Goal: Information Seeking & Learning: Learn about a topic

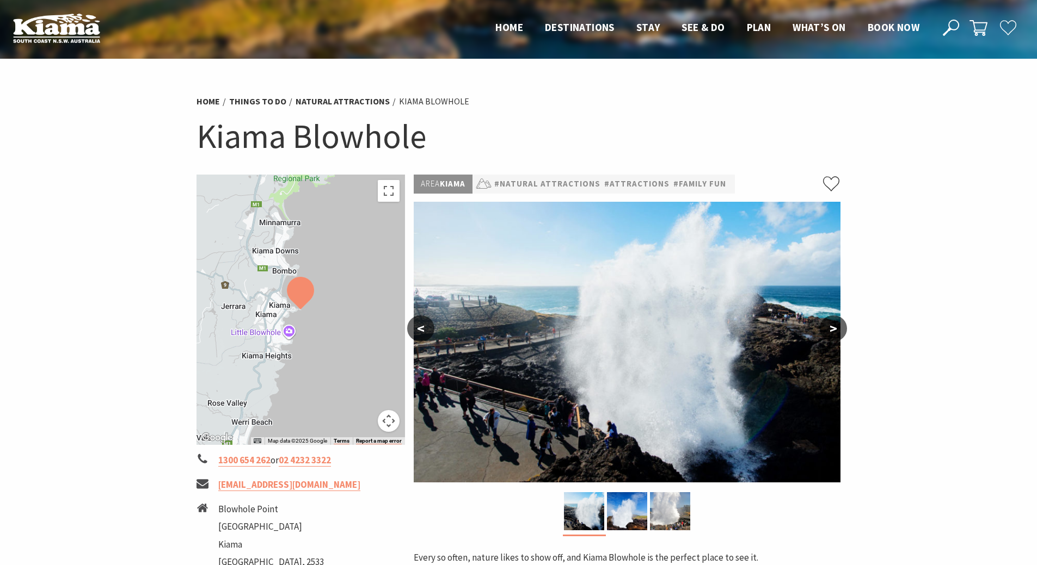
click at [829, 329] on button ">" at bounding box center [833, 329] width 27 height 26
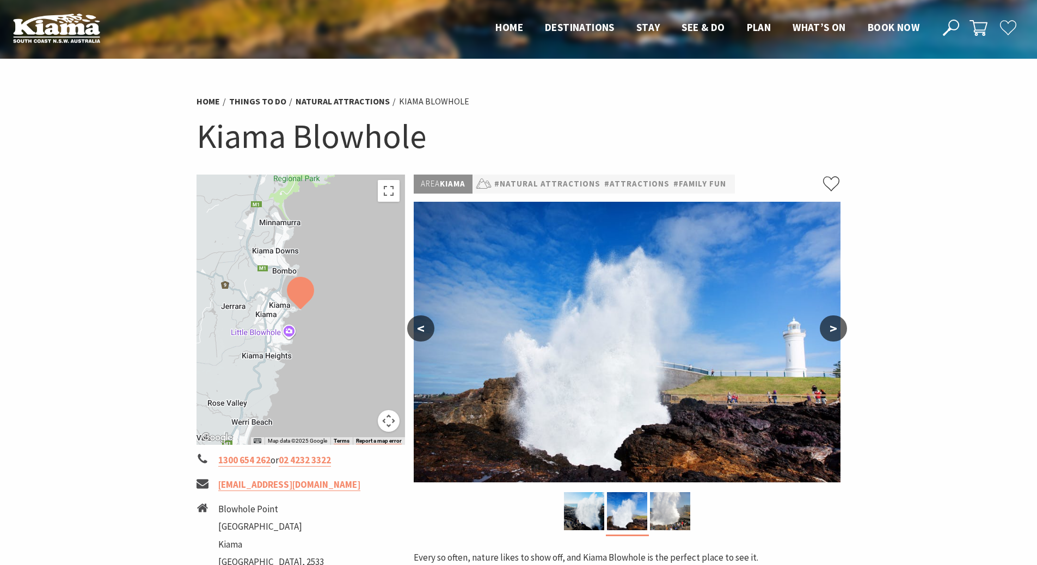
click at [829, 329] on button ">" at bounding box center [833, 329] width 27 height 26
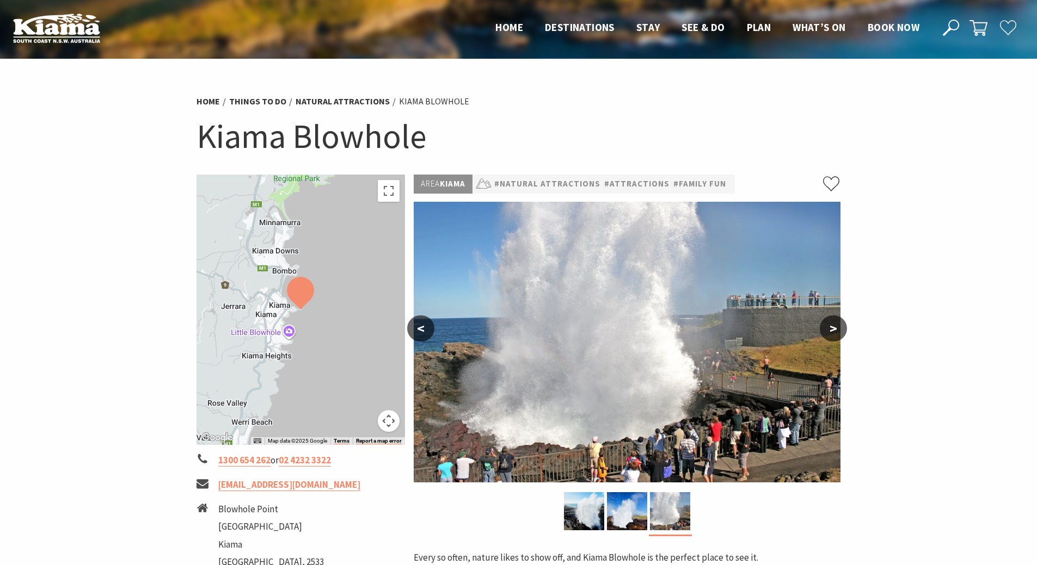
click at [829, 329] on button ">" at bounding box center [833, 329] width 27 height 26
click at [836, 330] on button ">" at bounding box center [833, 329] width 27 height 26
click at [832, 331] on button ">" at bounding box center [833, 329] width 27 height 26
click at [828, 324] on button ">" at bounding box center [833, 329] width 27 height 26
click at [830, 325] on button ">" at bounding box center [833, 329] width 27 height 26
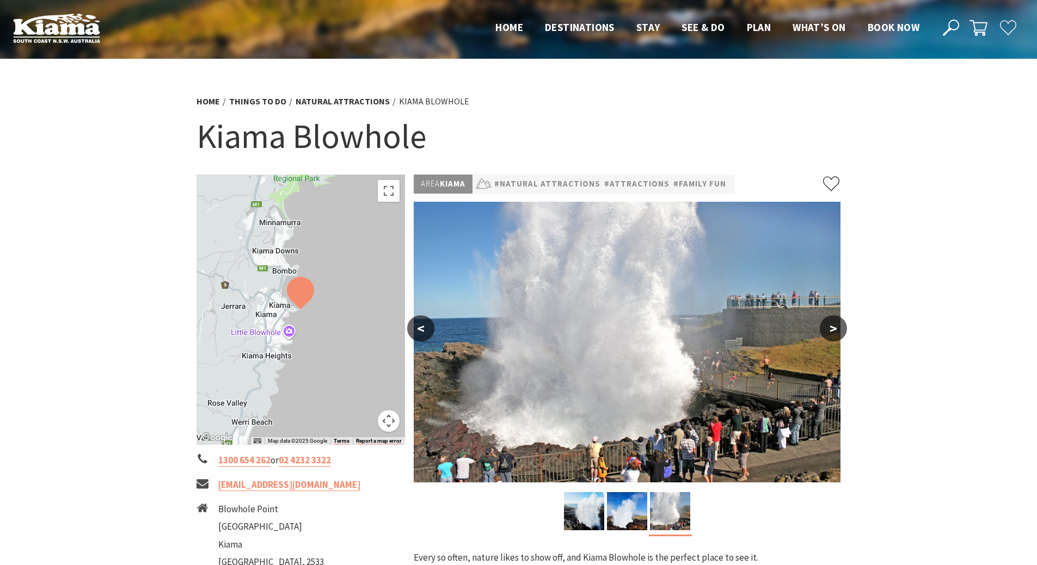
click at [418, 326] on button "<" at bounding box center [420, 329] width 27 height 26
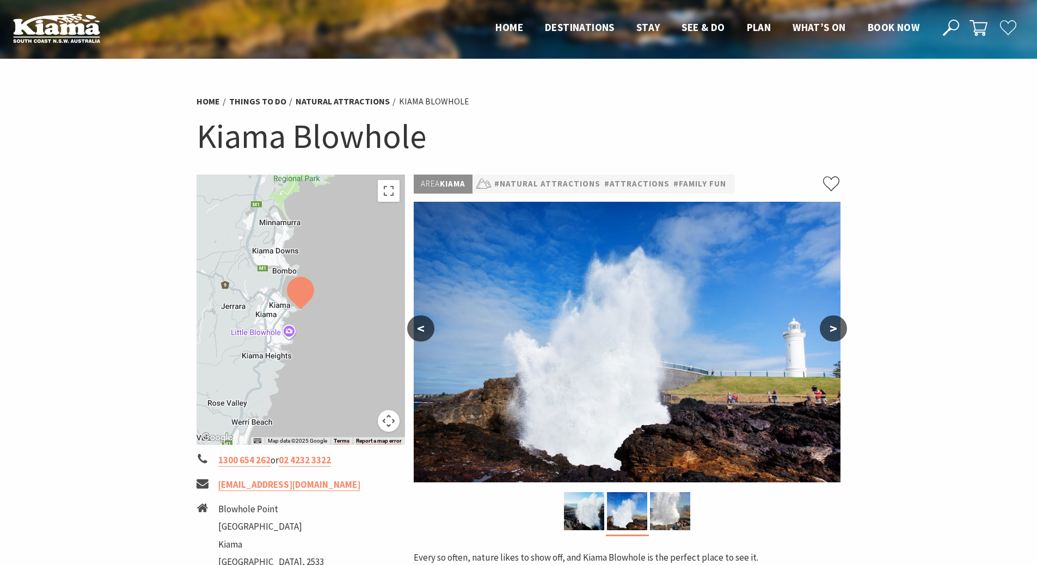
click at [834, 335] on button ">" at bounding box center [833, 329] width 27 height 26
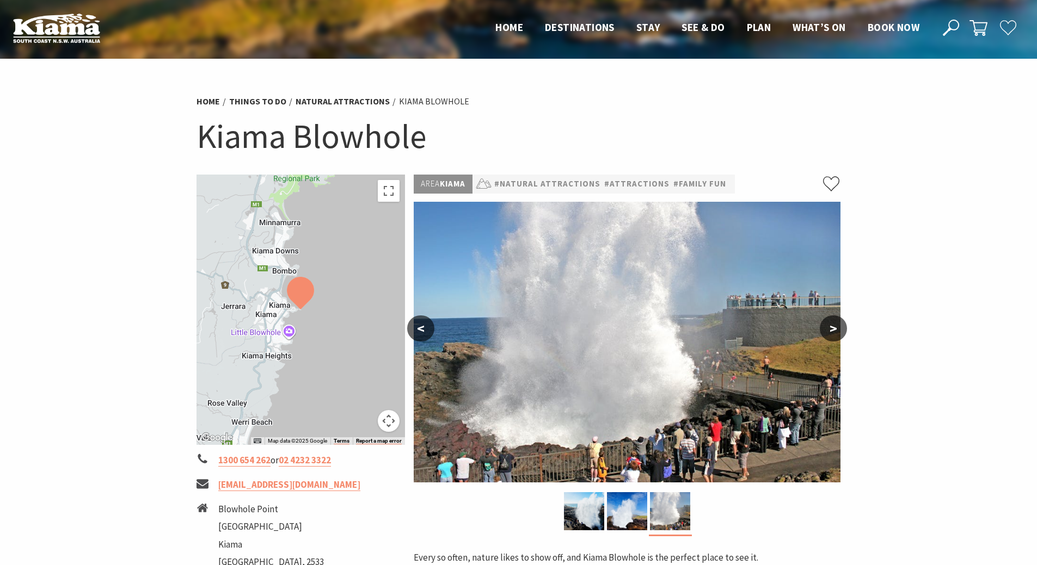
click at [834, 335] on button ">" at bounding box center [833, 329] width 27 height 26
click at [427, 326] on button "<" at bounding box center [420, 329] width 27 height 26
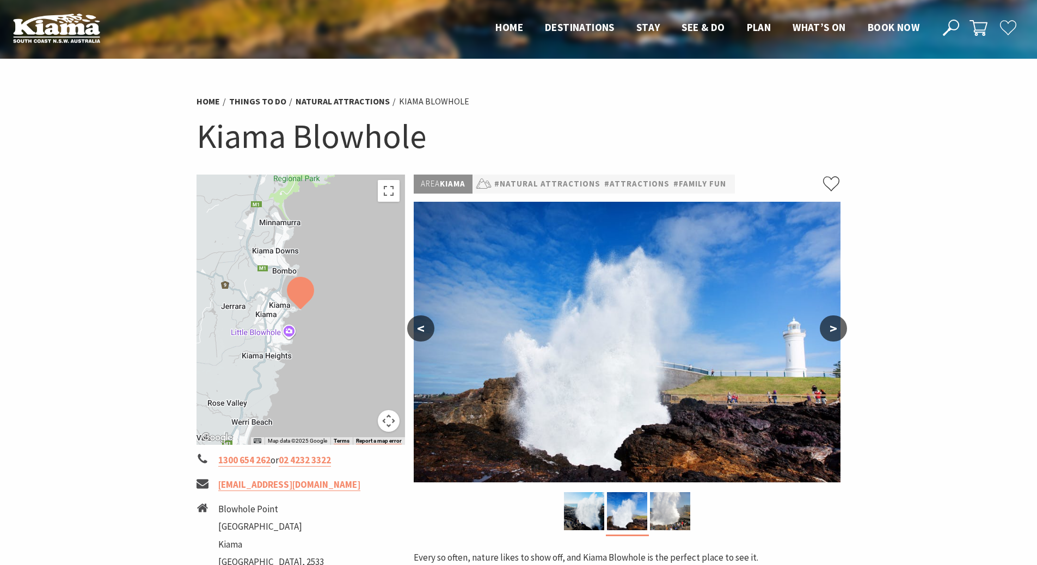
click at [839, 331] on button ">" at bounding box center [833, 329] width 27 height 26
